Goal: Transaction & Acquisition: Book appointment/travel/reservation

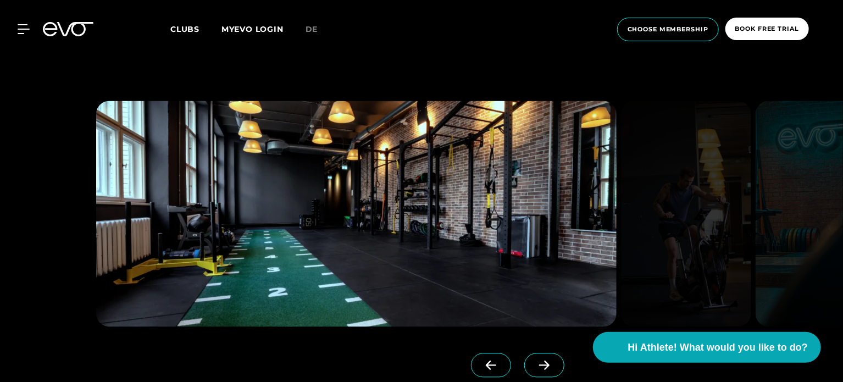
scroll to position [920, 0]
click at [535, 364] on icon at bounding box center [544, 366] width 19 height 10
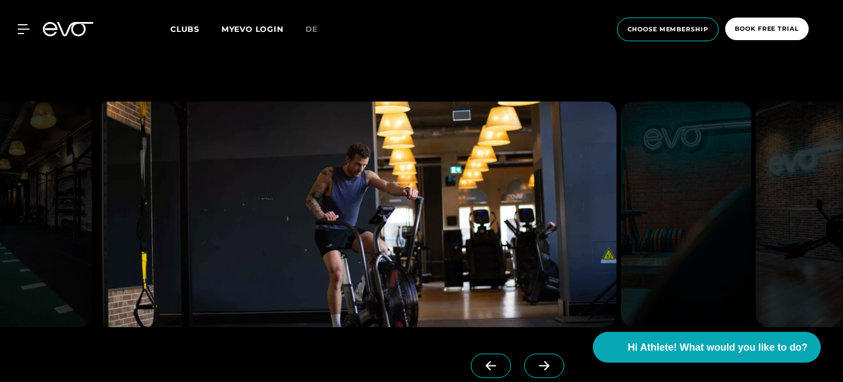
click at [535, 364] on icon at bounding box center [544, 366] width 19 height 10
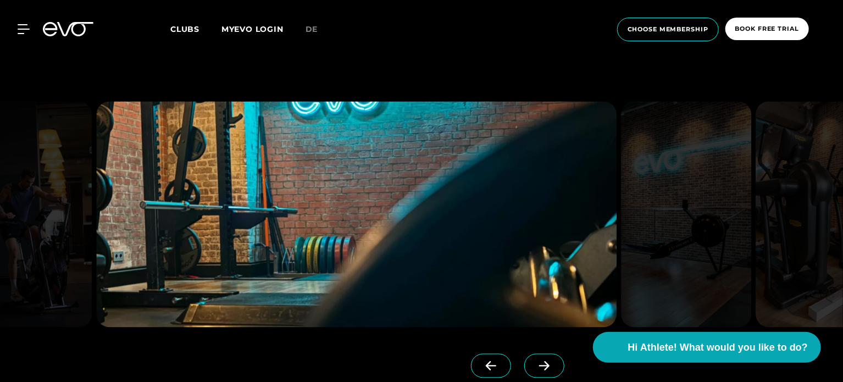
click at [535, 364] on icon at bounding box center [544, 366] width 19 height 10
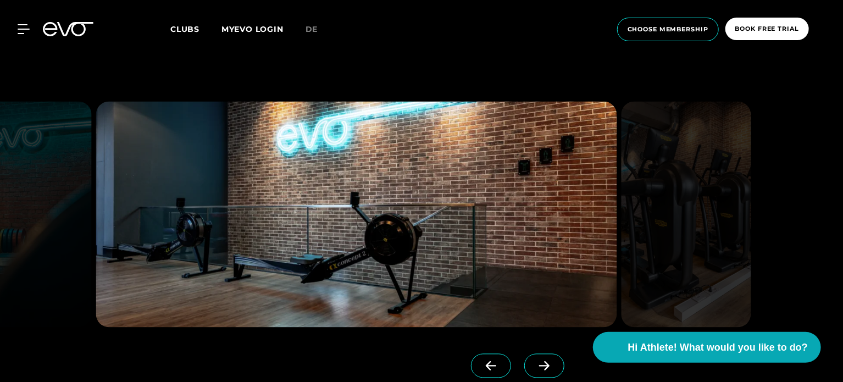
click at [535, 364] on icon at bounding box center [544, 366] width 19 height 10
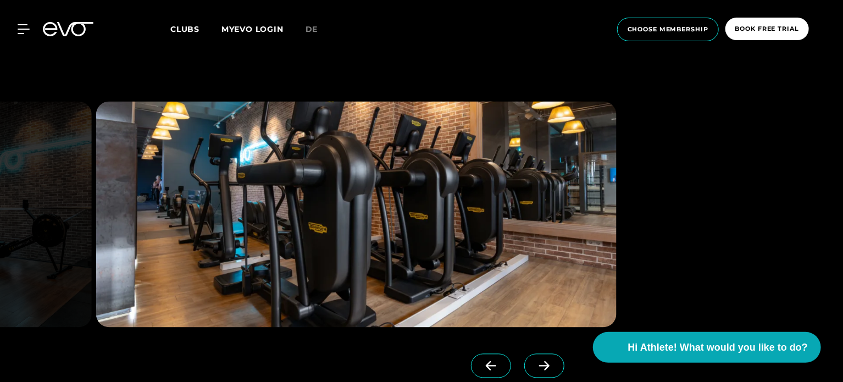
click at [535, 364] on icon at bounding box center [544, 366] width 19 height 10
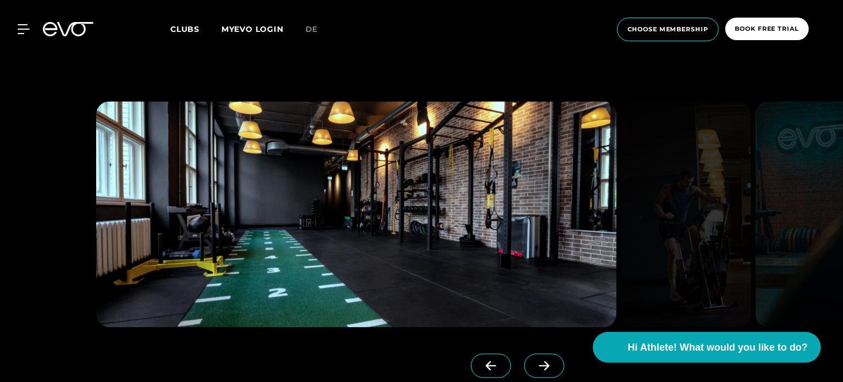
click at [535, 364] on icon at bounding box center [544, 366] width 19 height 10
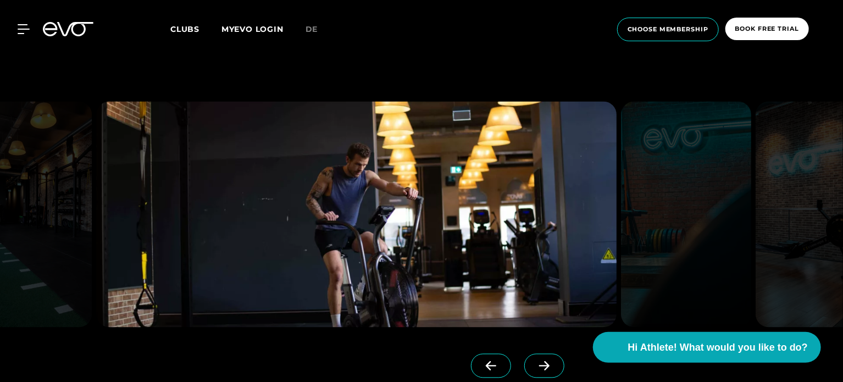
click at [535, 364] on icon at bounding box center [544, 366] width 19 height 10
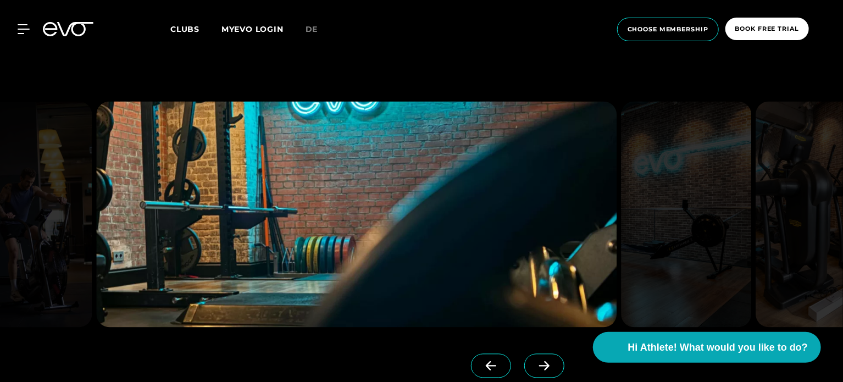
click at [535, 364] on icon at bounding box center [544, 366] width 19 height 10
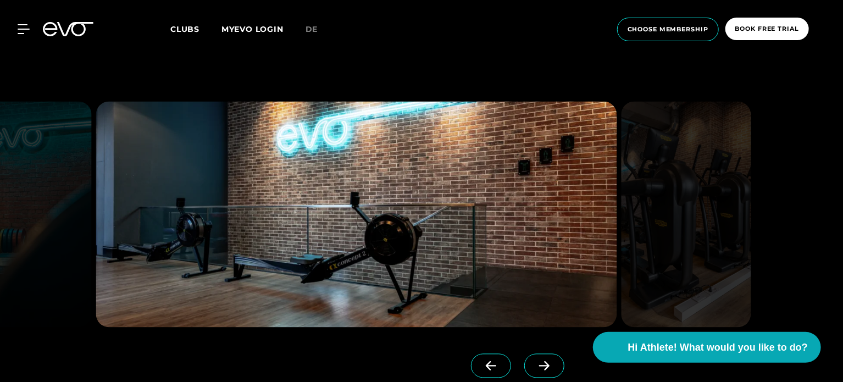
click at [535, 364] on icon at bounding box center [544, 366] width 19 height 10
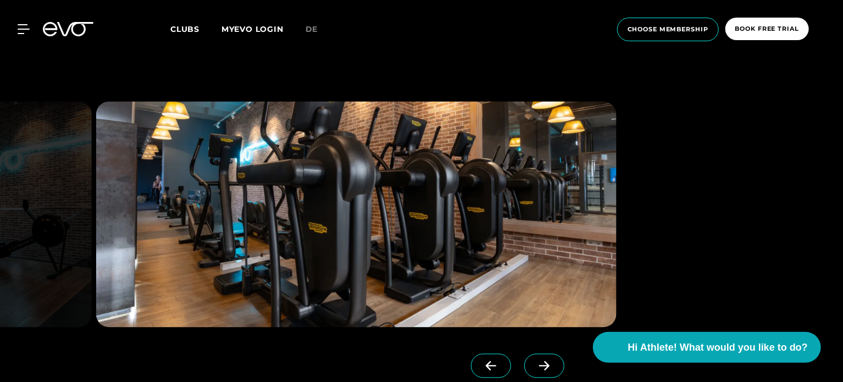
click at [535, 364] on icon at bounding box center [544, 366] width 19 height 10
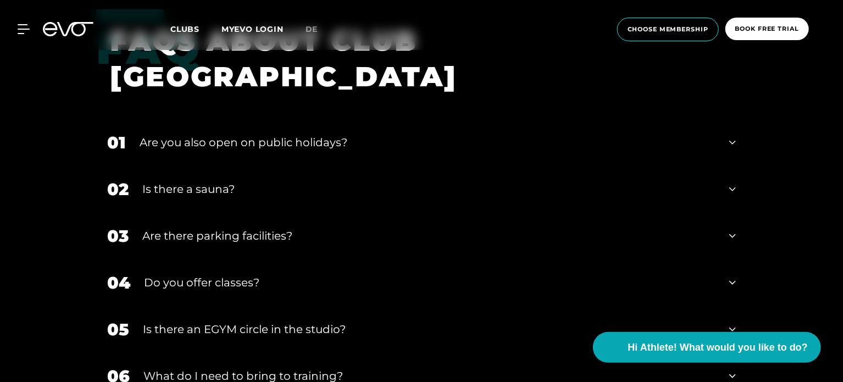
scroll to position [3676, 0]
click at [204, 166] on div "02 Is there a sauna?" at bounding box center [421, 189] width 651 height 47
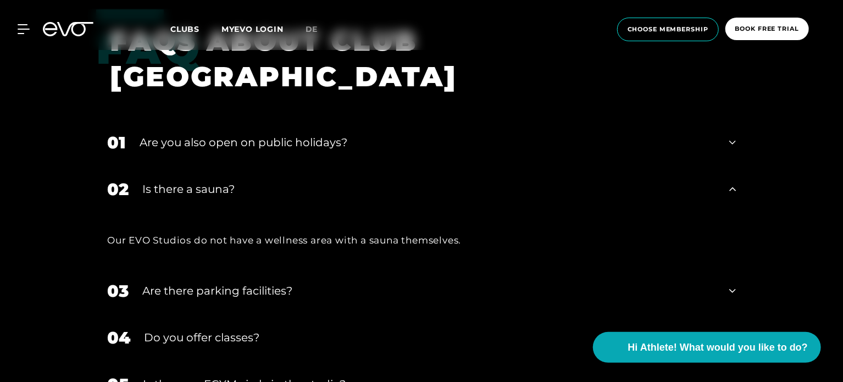
click at [203, 181] on div "Is there a sauna?" at bounding box center [428, 189] width 573 height 16
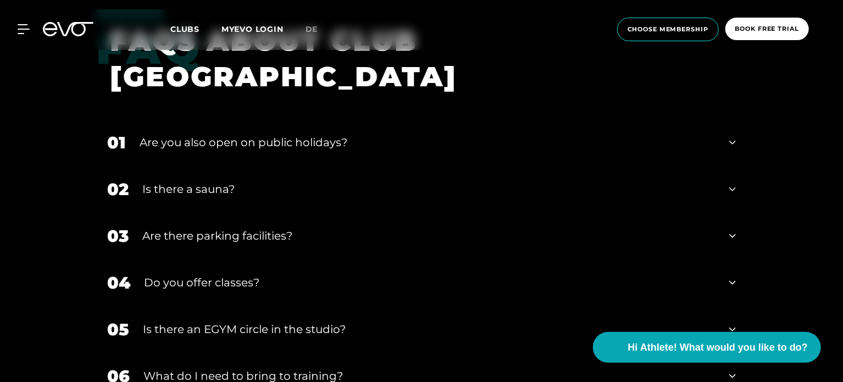
scroll to position [3749, 0]
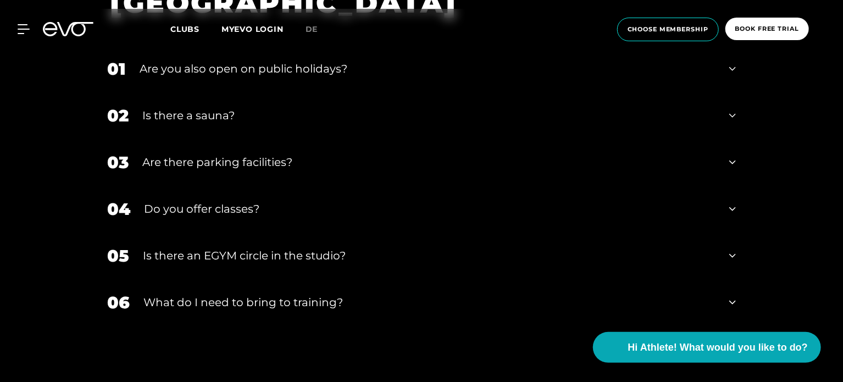
click at [220, 201] on div "Do you offer classes?" at bounding box center [430, 209] width 572 height 16
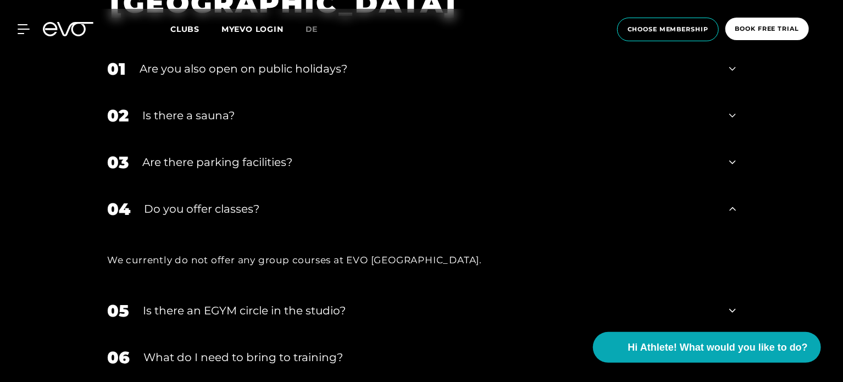
click at [220, 201] on div "Do you offer classes?" at bounding box center [430, 209] width 572 height 16
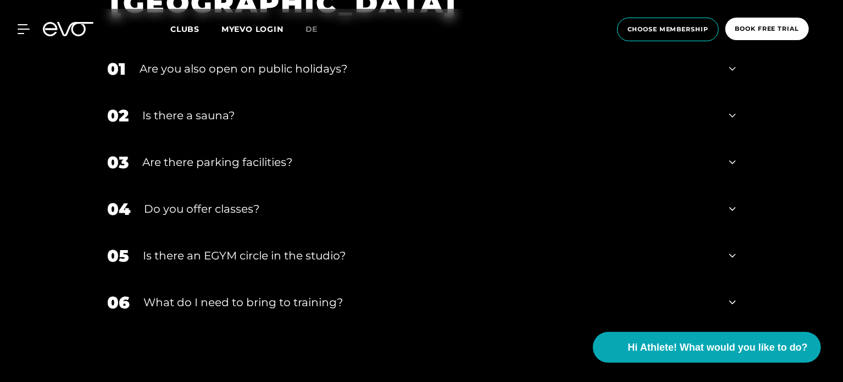
click at [325, 247] on div "Is there an EGYM circle in the studio?" at bounding box center [429, 255] width 573 height 16
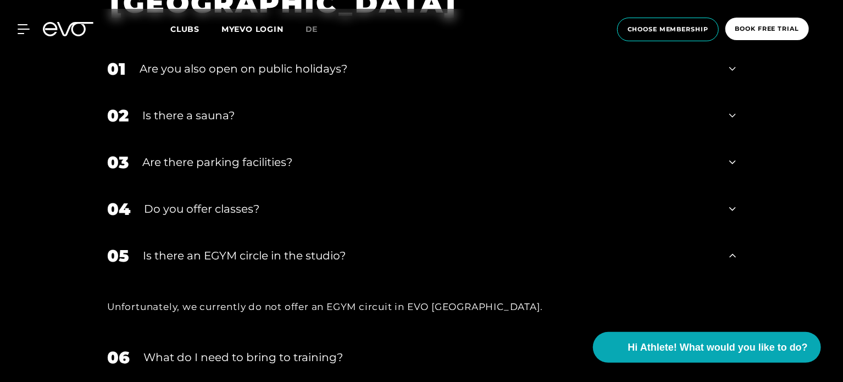
click at [325, 247] on div "Is there an EGYM circle in the studio?" at bounding box center [429, 255] width 573 height 16
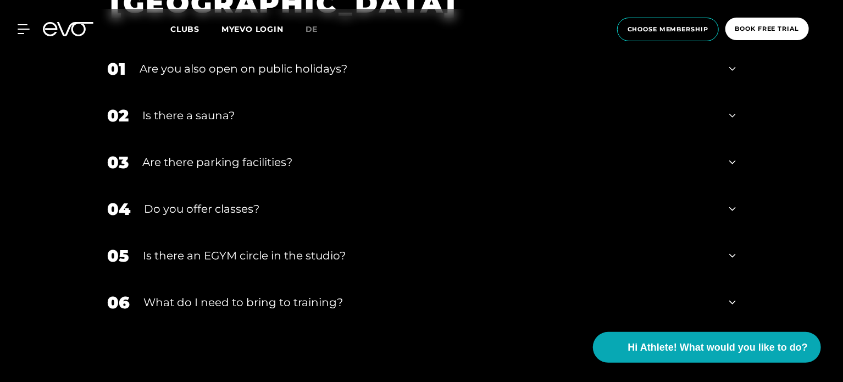
scroll to position [3857, 0]
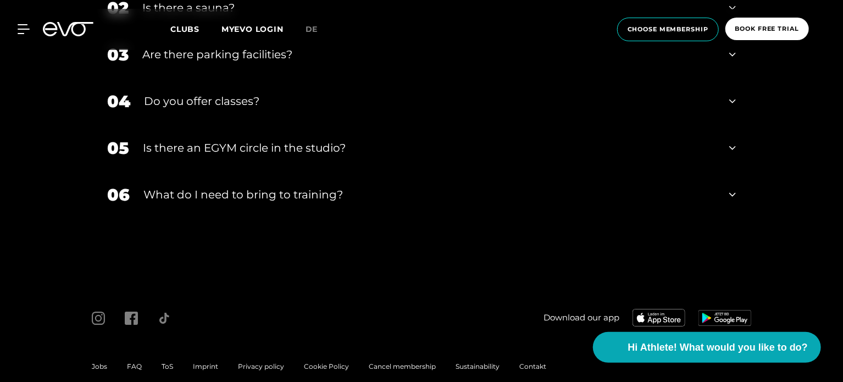
click at [280, 186] on div "What do I need to bring to training?" at bounding box center [429, 194] width 572 height 16
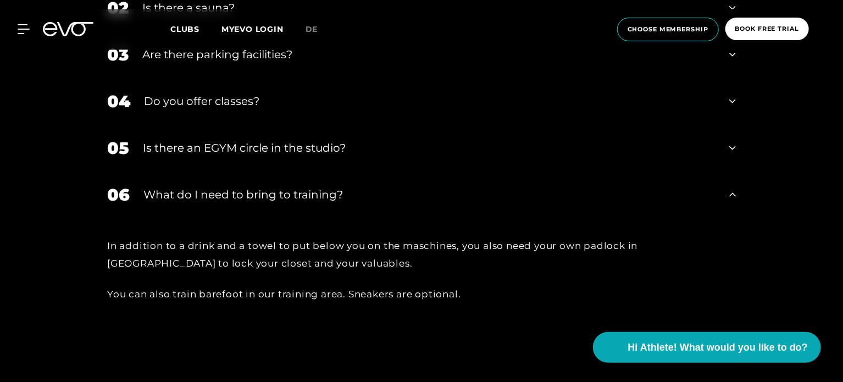
click at [280, 186] on div "What do I need to bring to training?" at bounding box center [429, 194] width 572 height 16
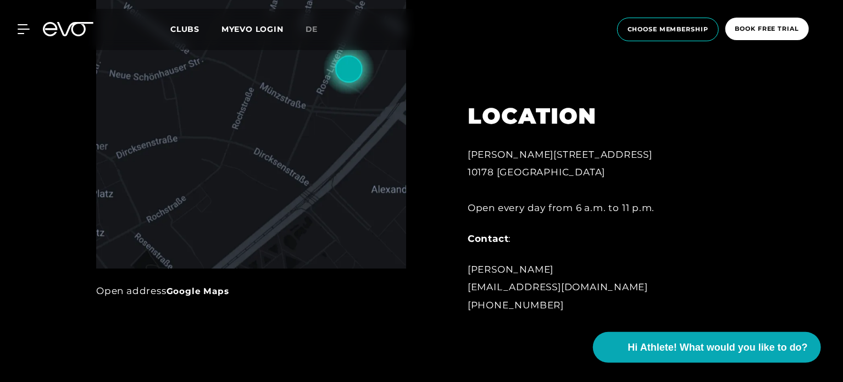
scroll to position [0, 0]
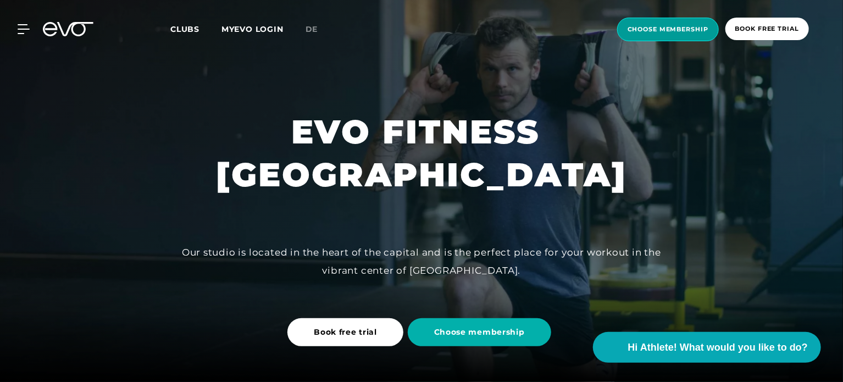
click at [658, 29] on span "choose membership" at bounding box center [668, 29] width 81 height 9
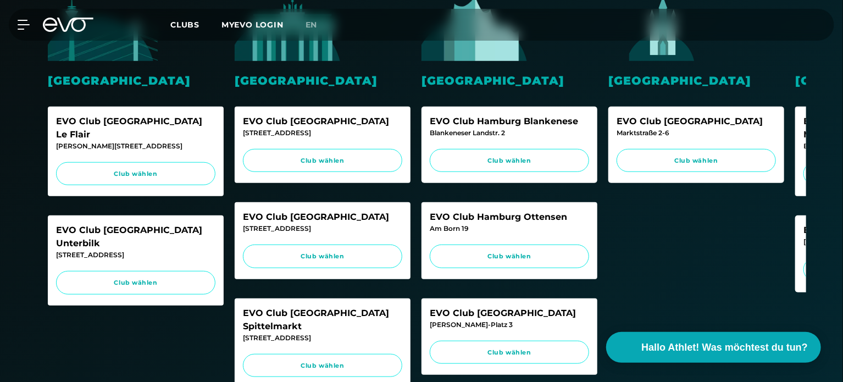
scroll to position [336, 0]
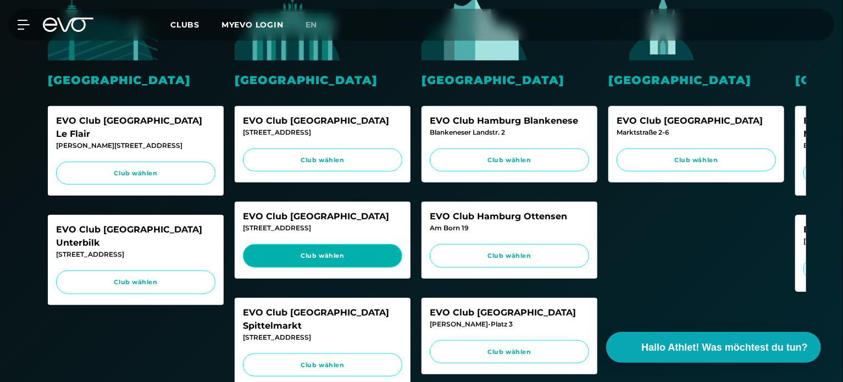
click at [362, 263] on link "Club wählen" at bounding box center [322, 256] width 159 height 24
